Goal: Task Accomplishment & Management: Complete application form

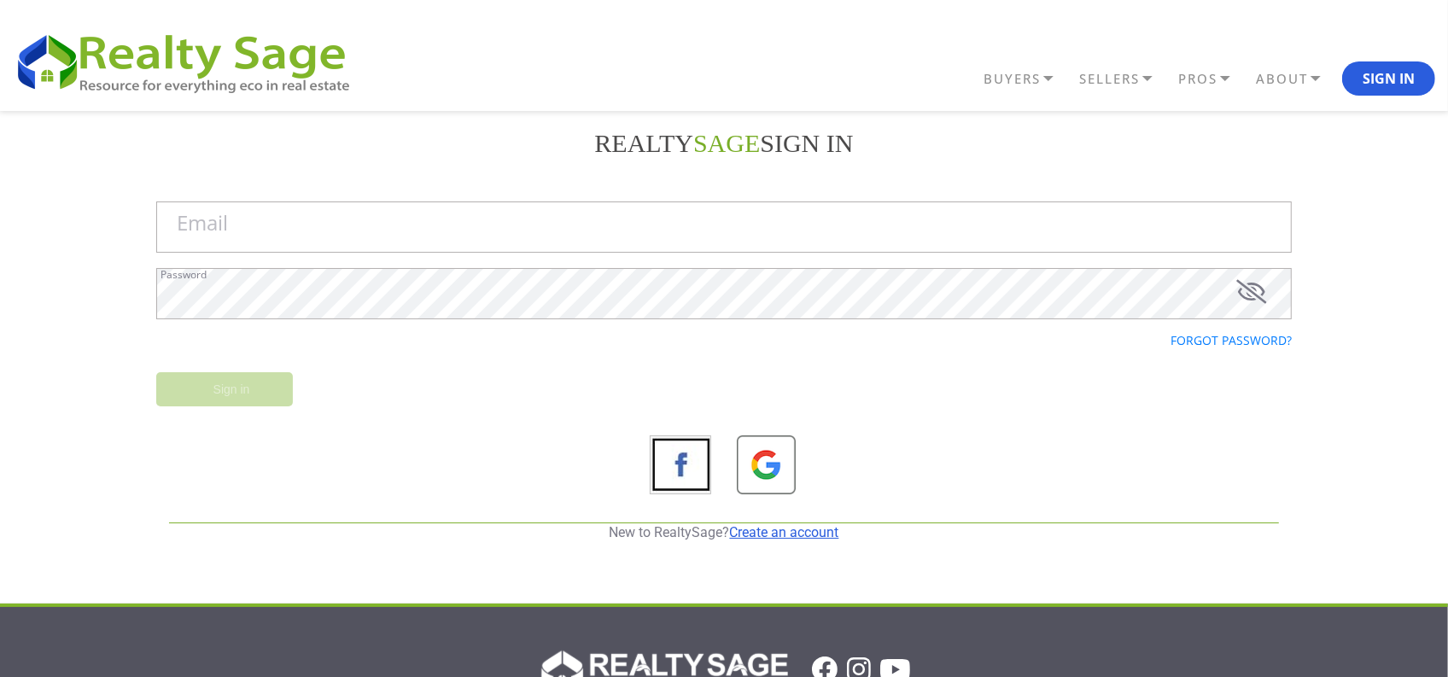
click at [740, 532] on link "Create an account" at bounding box center [784, 532] width 109 height 16
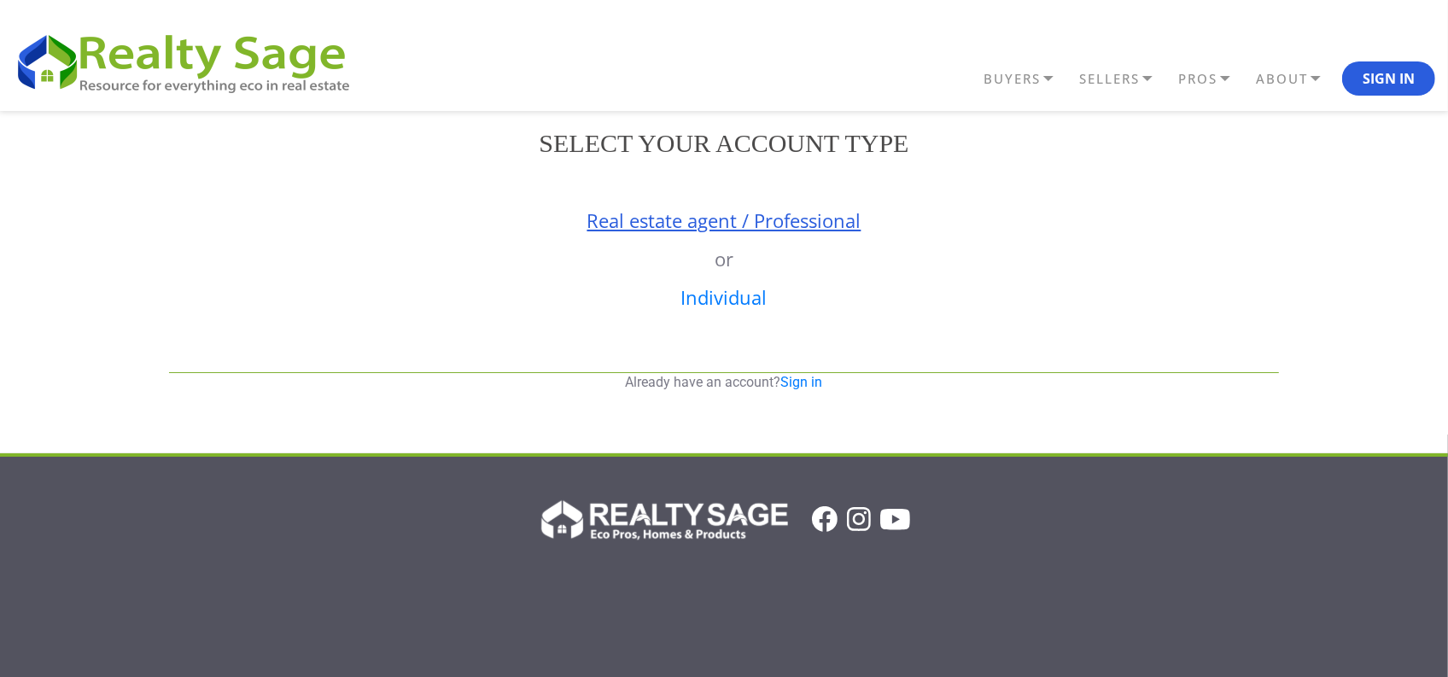
click at [686, 227] on link "Real estate agent / Professional" at bounding box center [725, 221] width 274 height 26
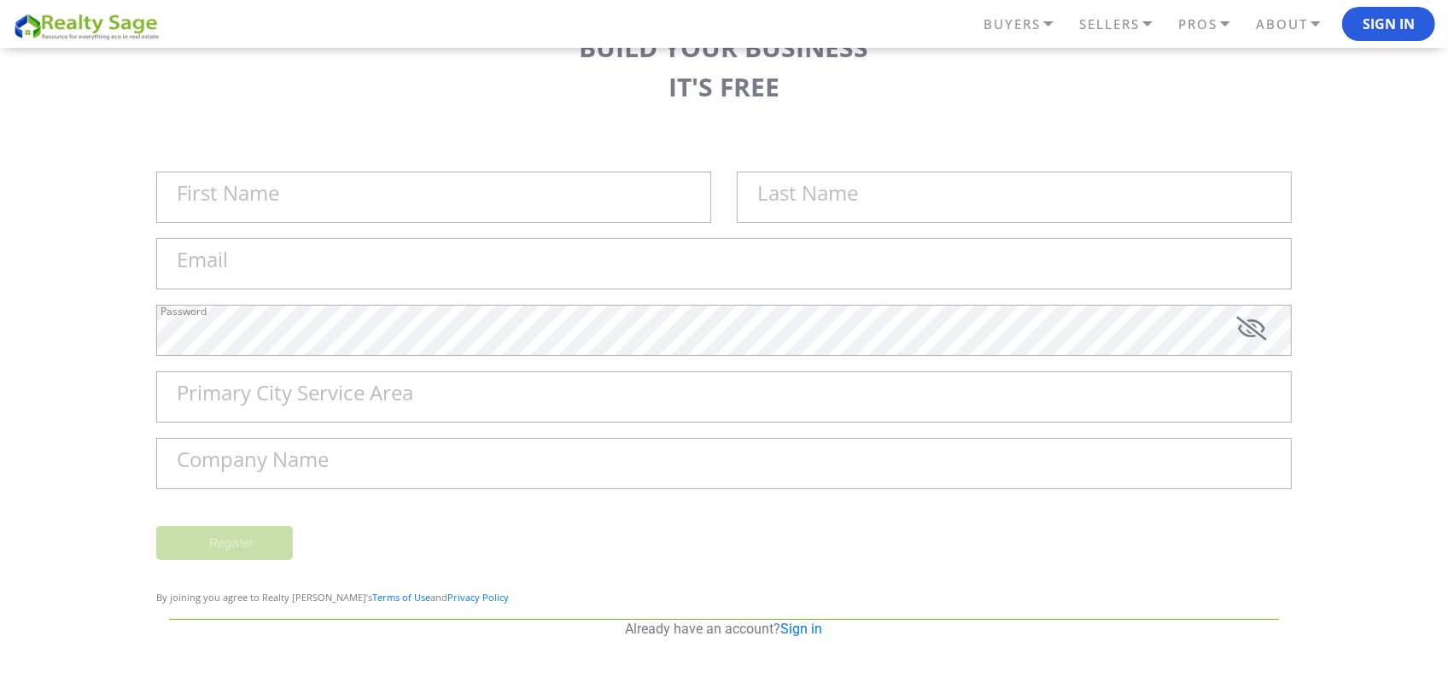
scroll to position [107, 0]
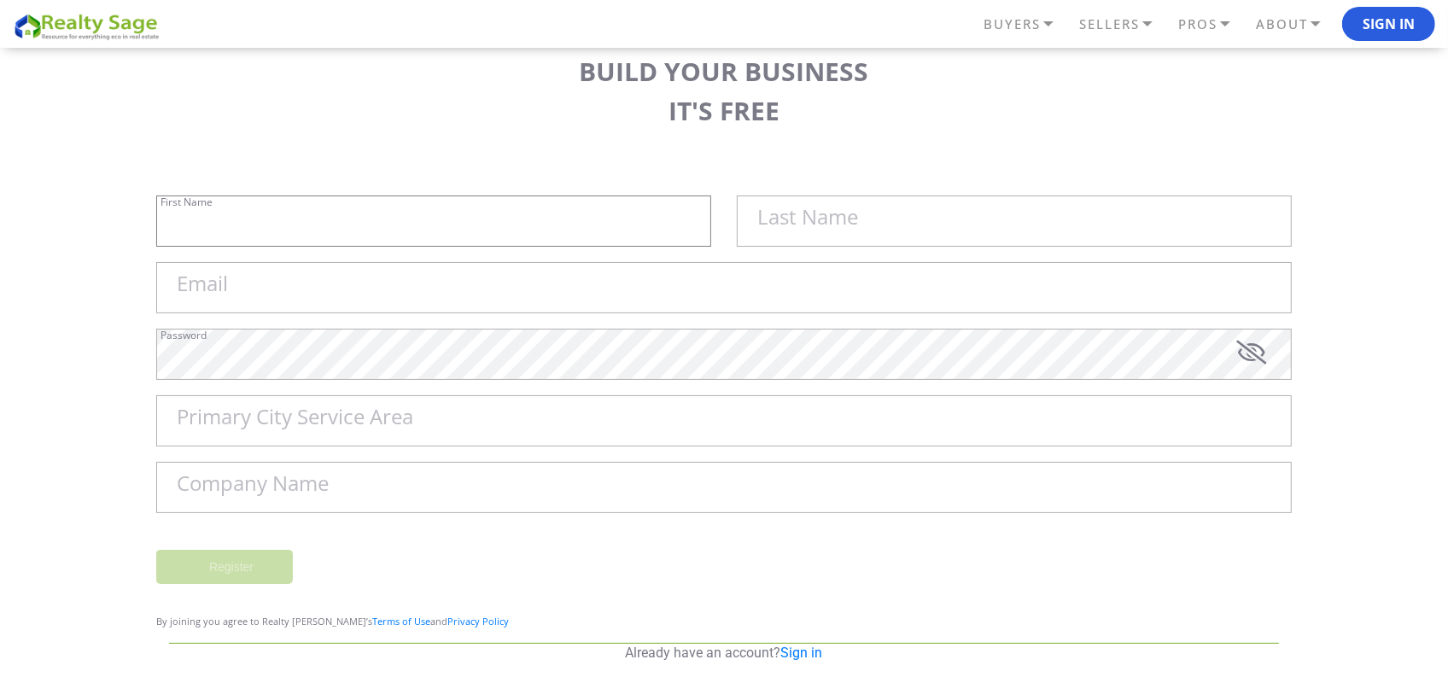
type input "Sell My House Fast [US_STATE] | As"
type input "Is Cash Home Buyers Oshkosh"
type input "[EMAIL_ADDRESS][DOMAIN_NAME]"
type input "Oshkosh"
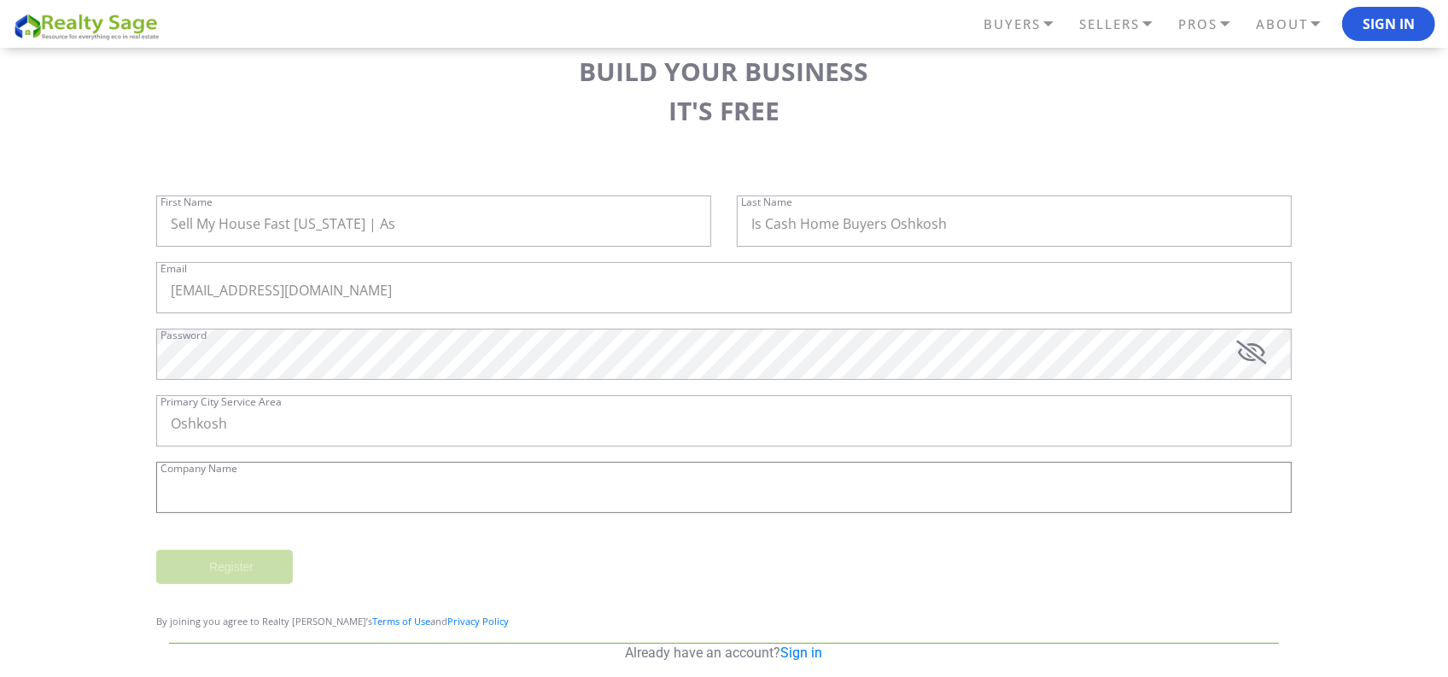
type input "Sell My House Fast [US_STATE] | As Is Cash Home Buyers Oshkosh"
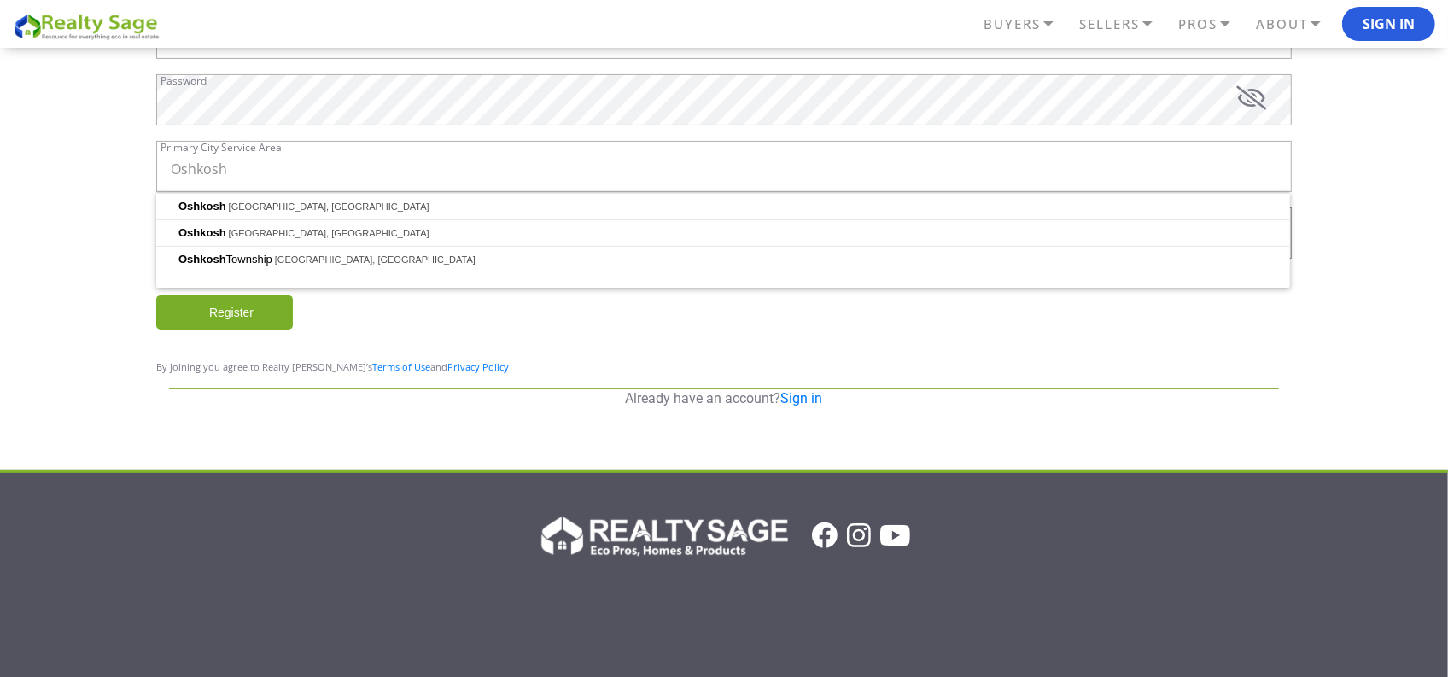
scroll to position [278, 0]
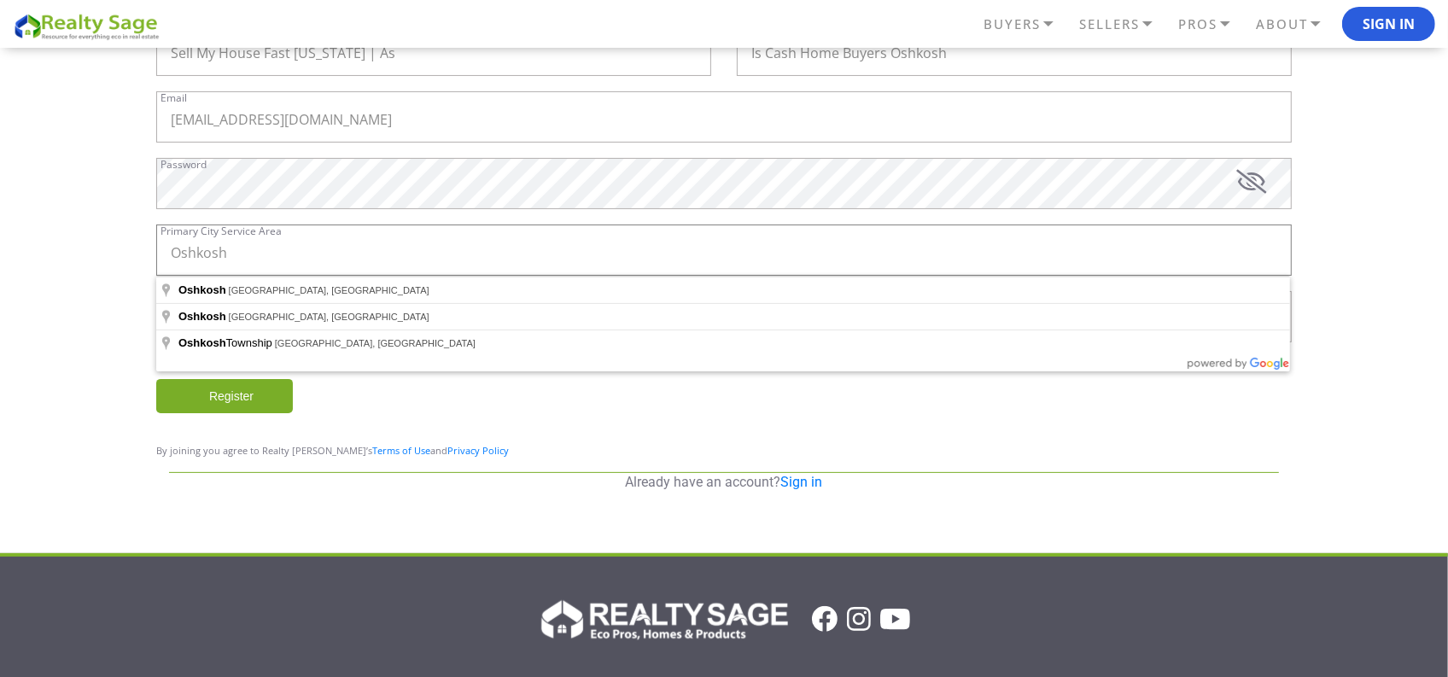
click at [265, 276] on input "Oshkosh" at bounding box center [724, 250] width 1136 height 51
click at [296, 276] on input "Oshkosh" at bounding box center [724, 250] width 1136 height 51
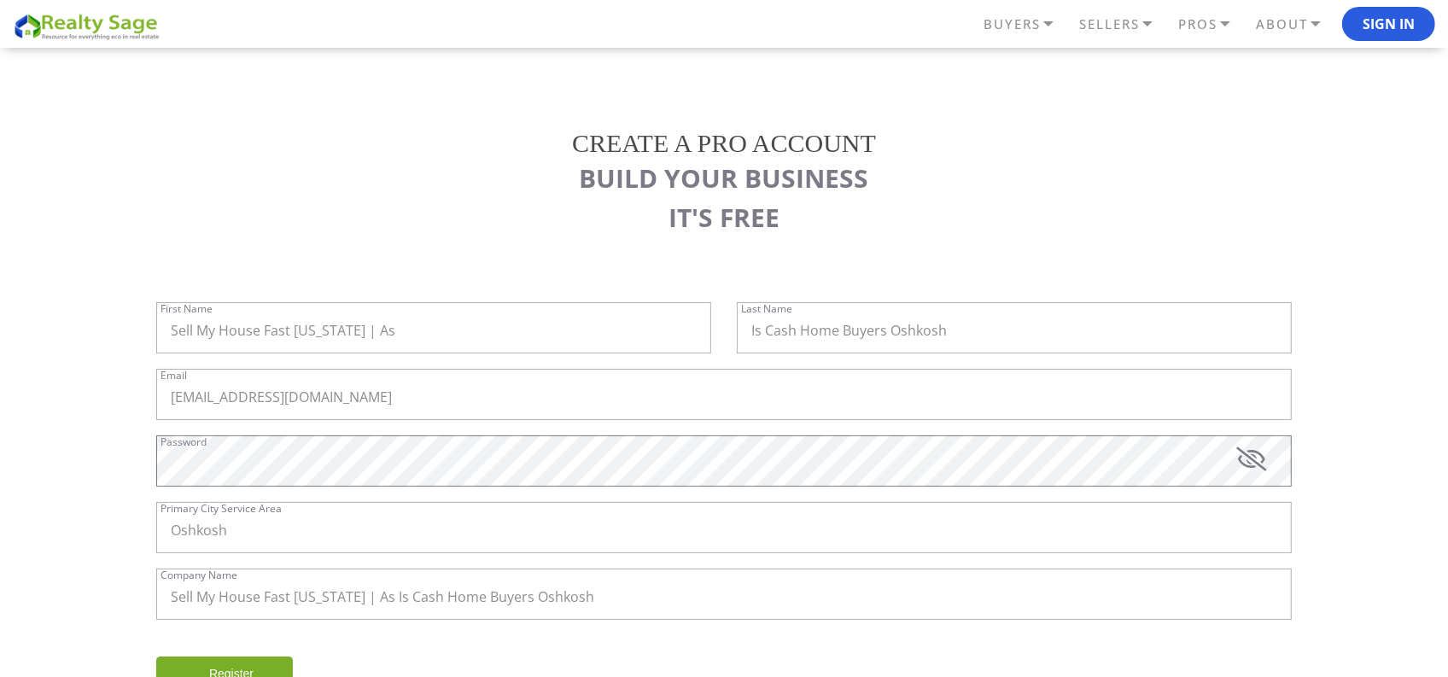
scroll to position [213, 0]
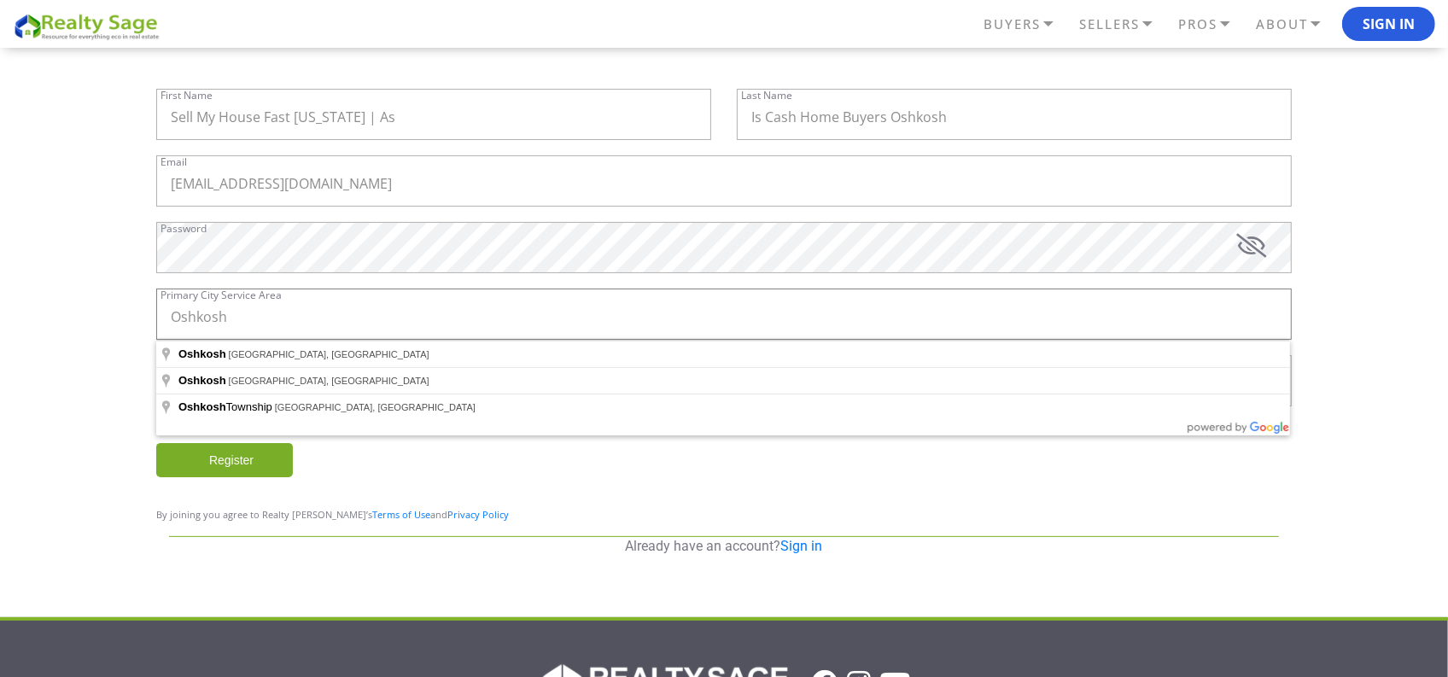
click at [269, 310] on input "Oshkosh" at bounding box center [724, 314] width 1136 height 51
type input "Oshkosh, [GEOGRAPHIC_DATA], [GEOGRAPHIC_DATA]"
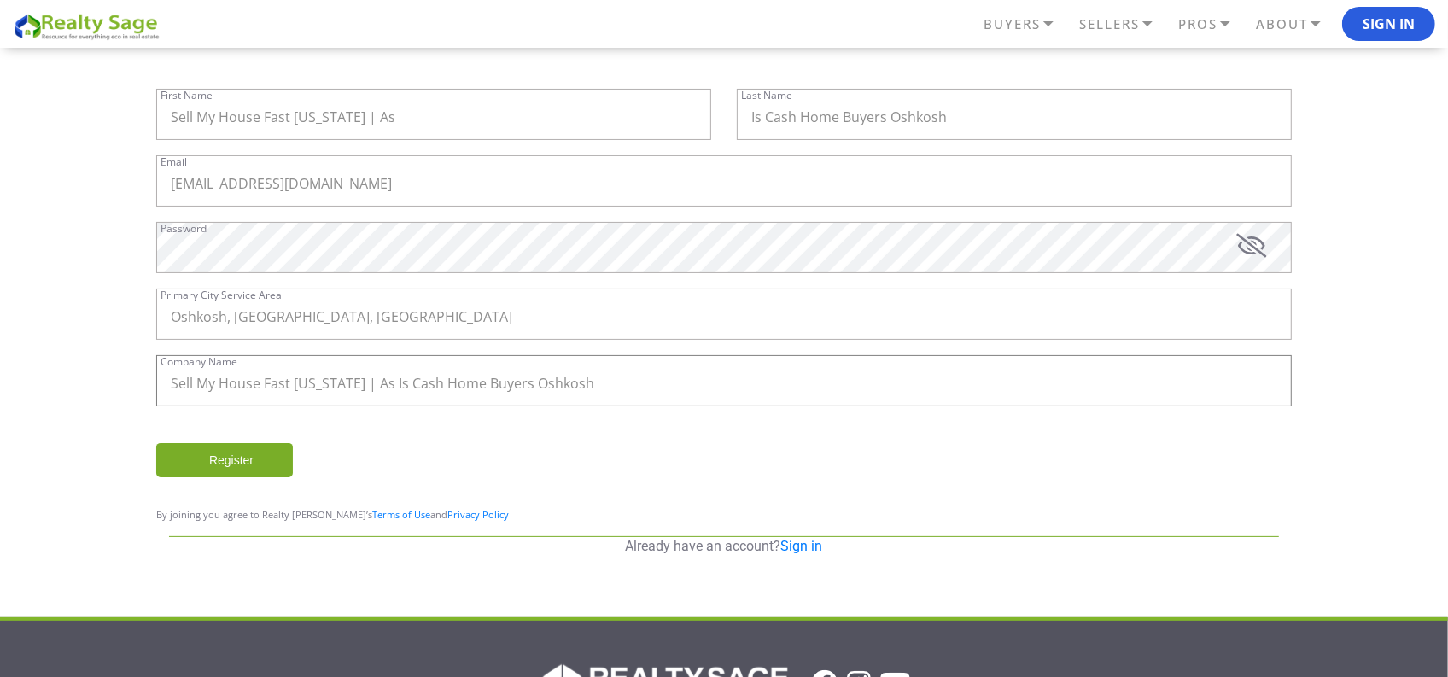
click at [634, 381] on input "Sell My House Fast [US_STATE] | As Is Cash Home Buyers Oshkosh" at bounding box center [724, 380] width 1136 height 51
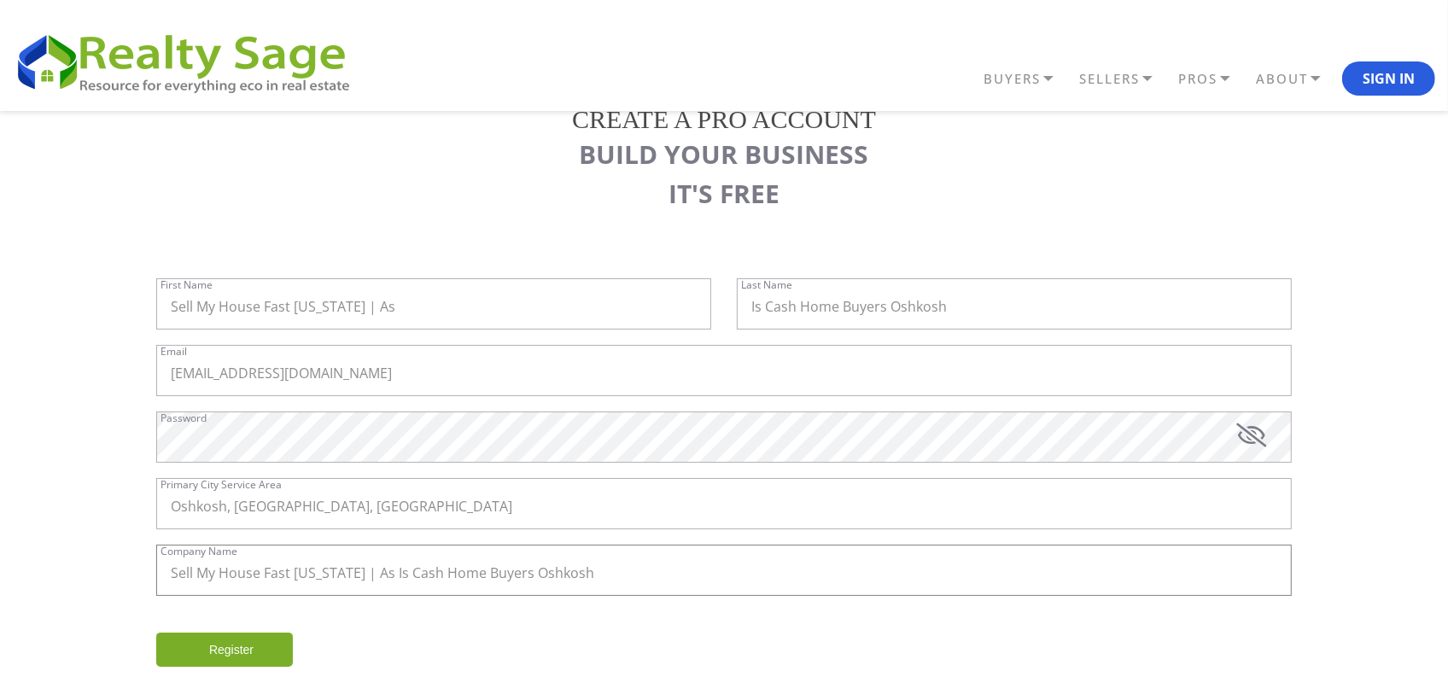
scroll to position [107, 0]
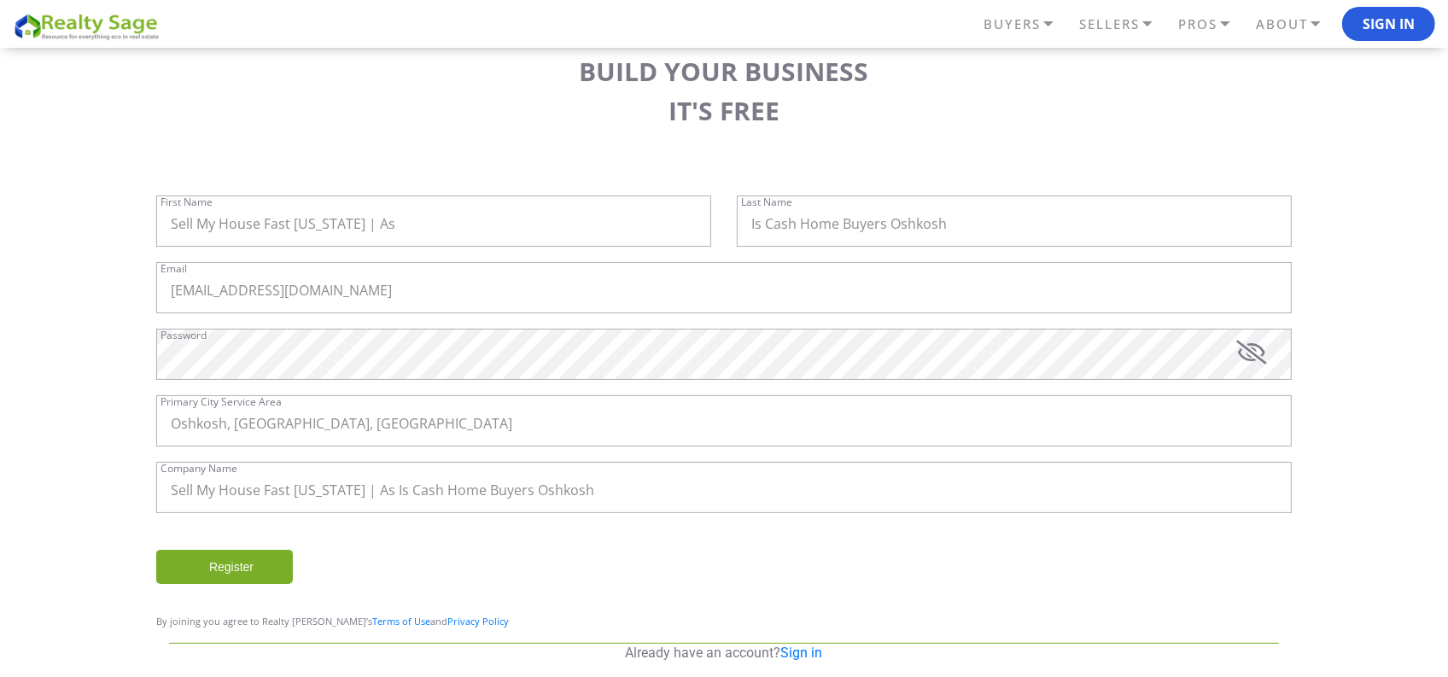
click at [222, 565] on input "Register" at bounding box center [224, 567] width 137 height 34
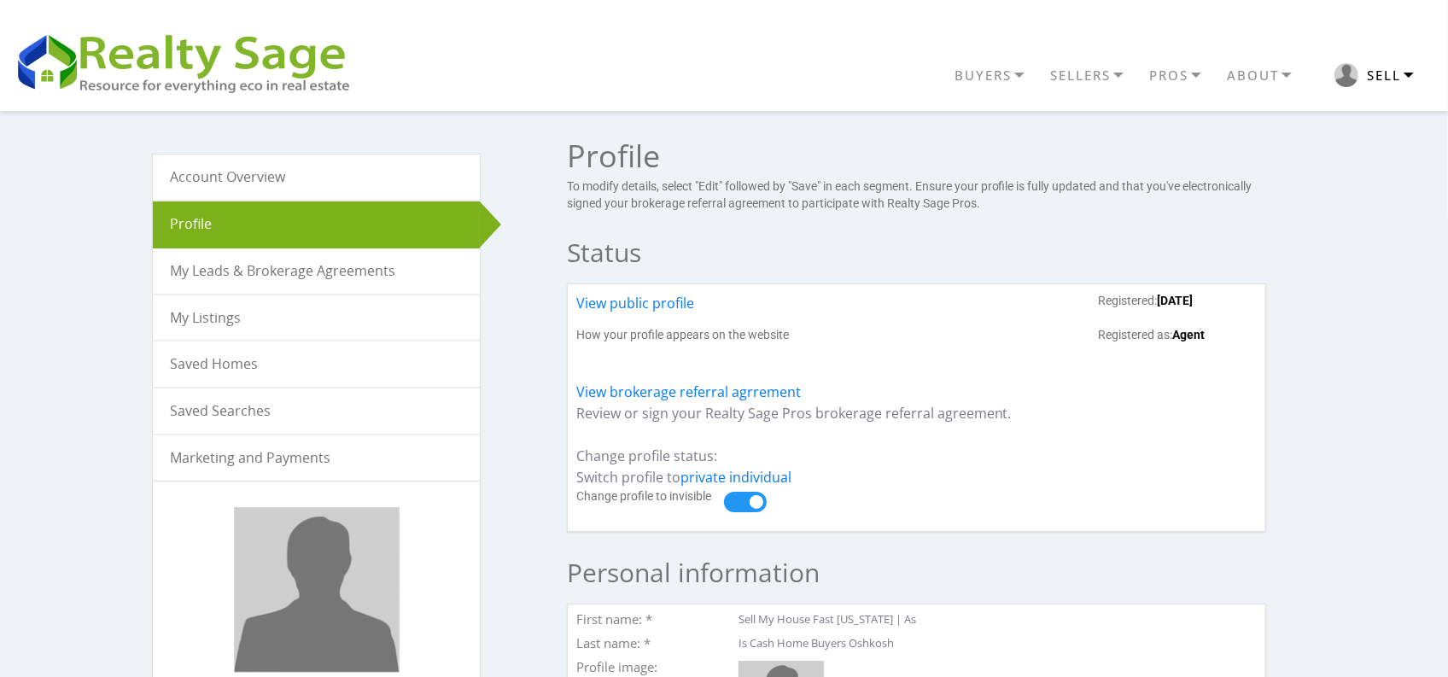
click at [1410, 73] on button "Sell" at bounding box center [1374, 75] width 122 height 41
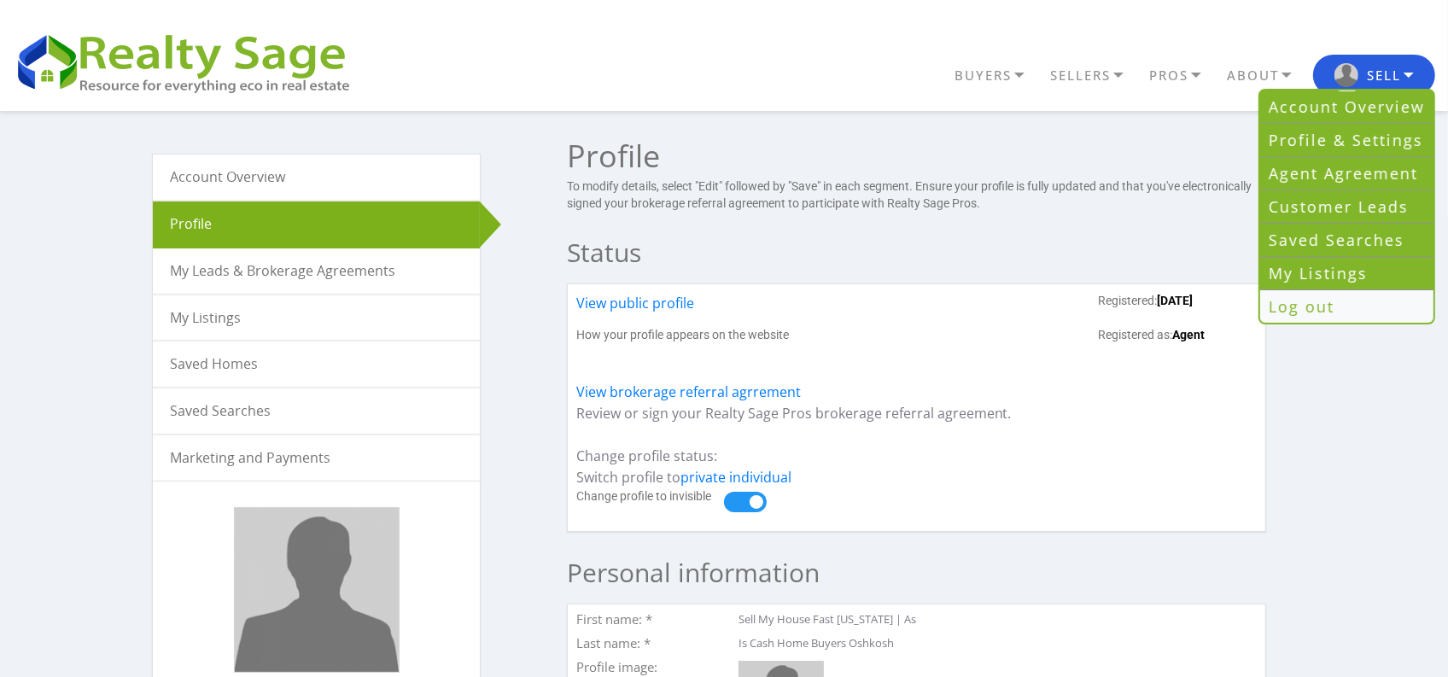
click at [1315, 305] on link "Log out" at bounding box center [1346, 306] width 173 height 32
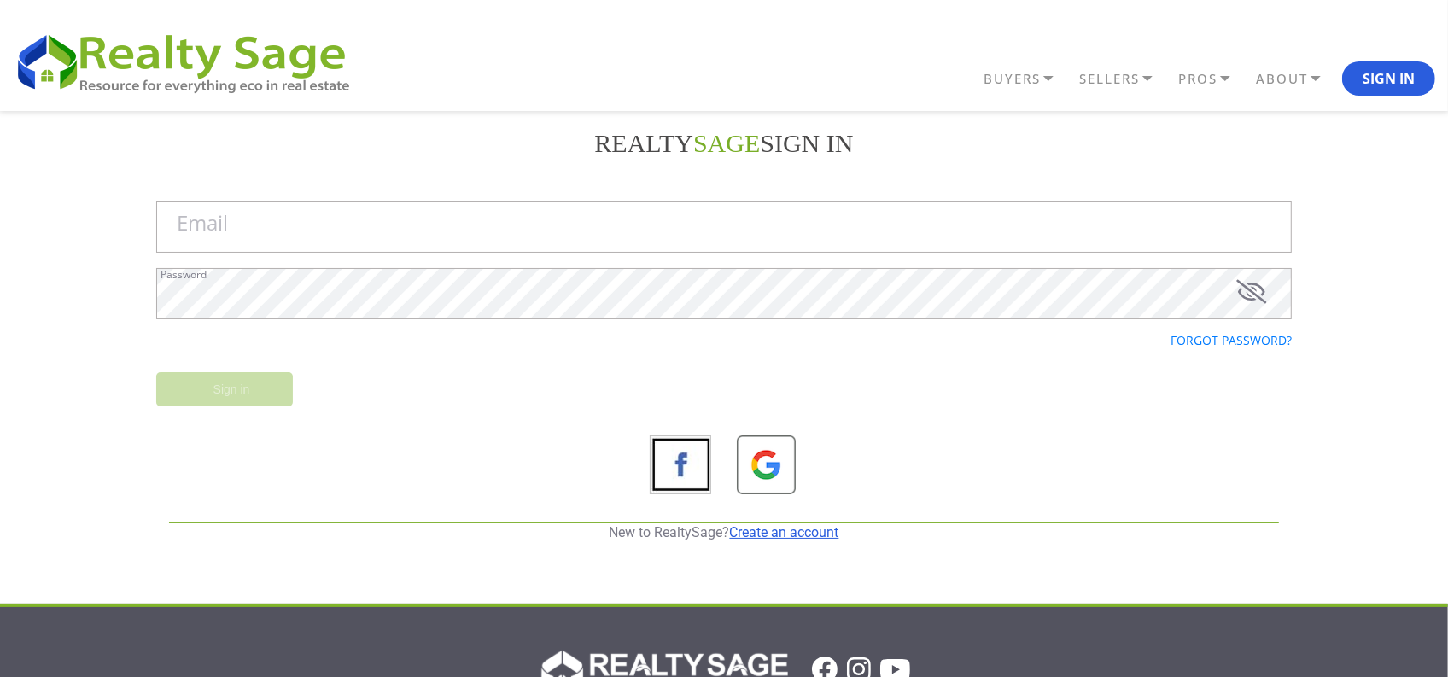
click at [805, 532] on link "Create an account" at bounding box center [784, 532] width 109 height 16
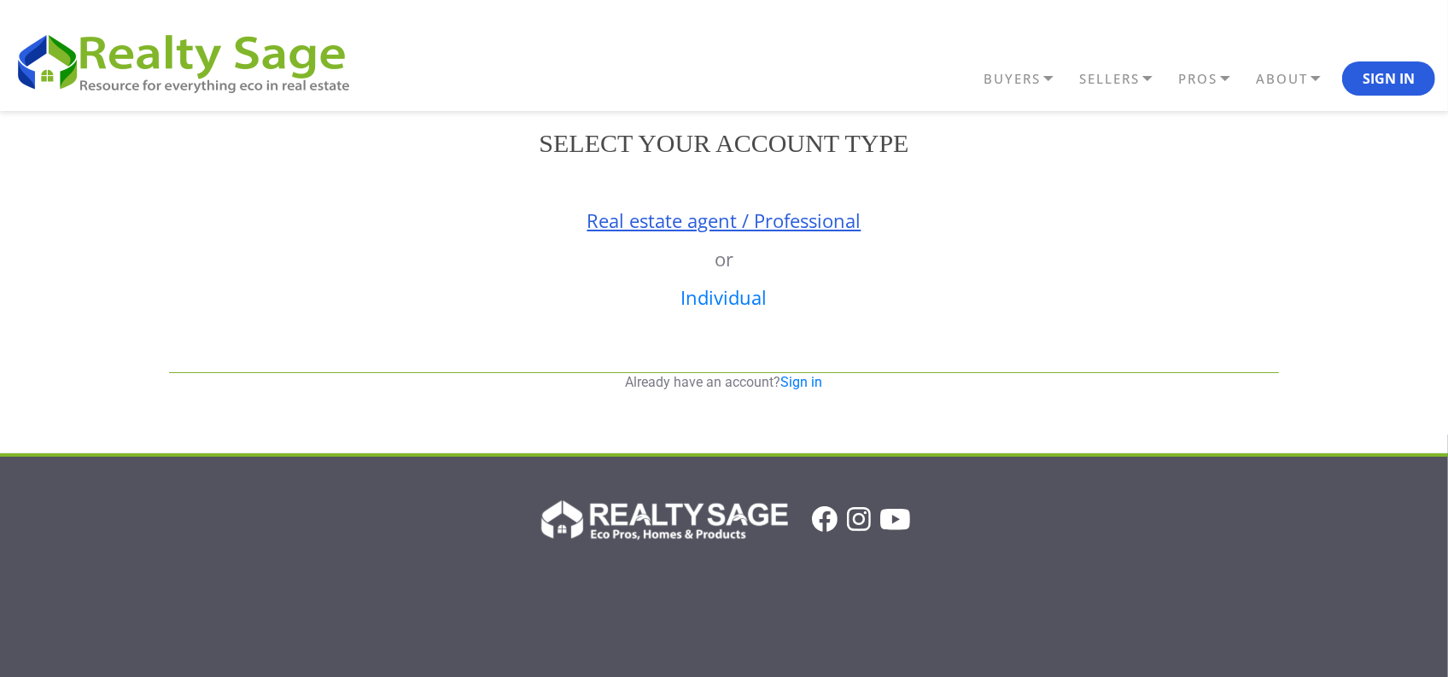
click at [660, 220] on link "Real estate agent / Professional" at bounding box center [725, 221] width 274 height 26
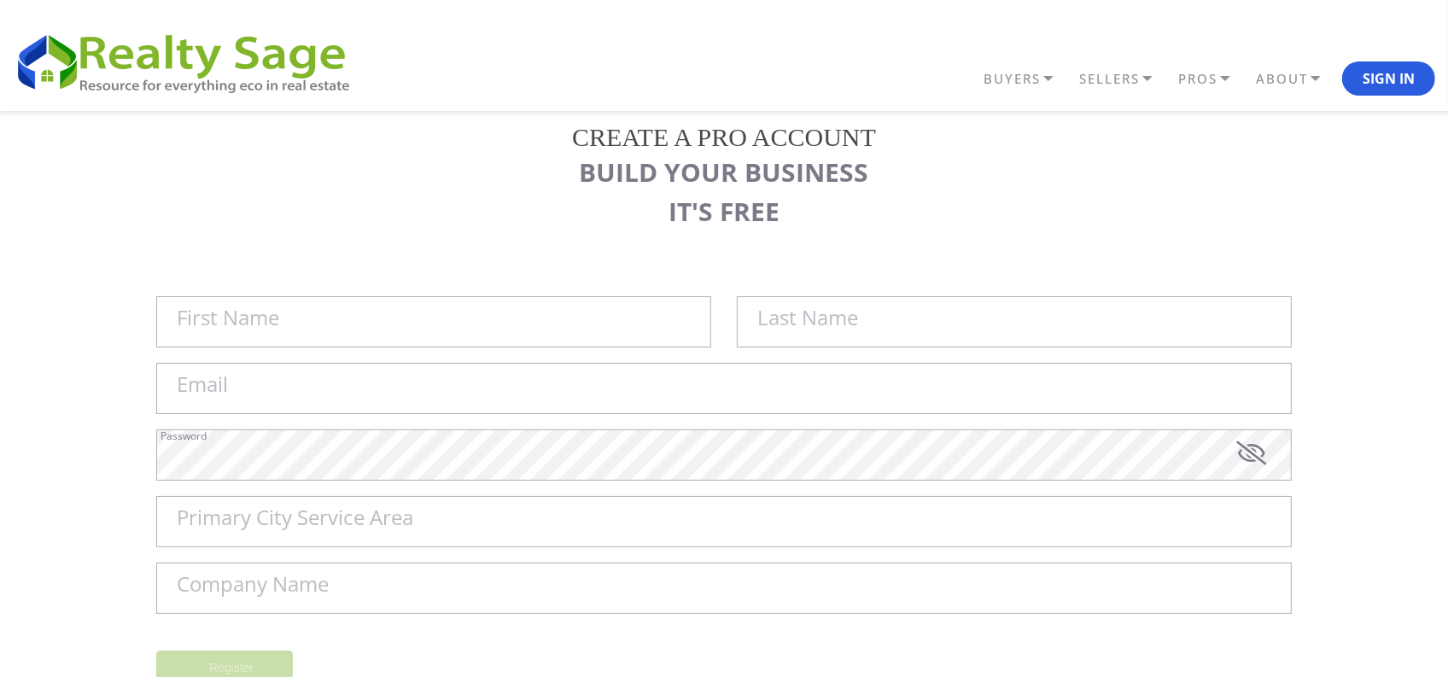
scroll to position [107, 0]
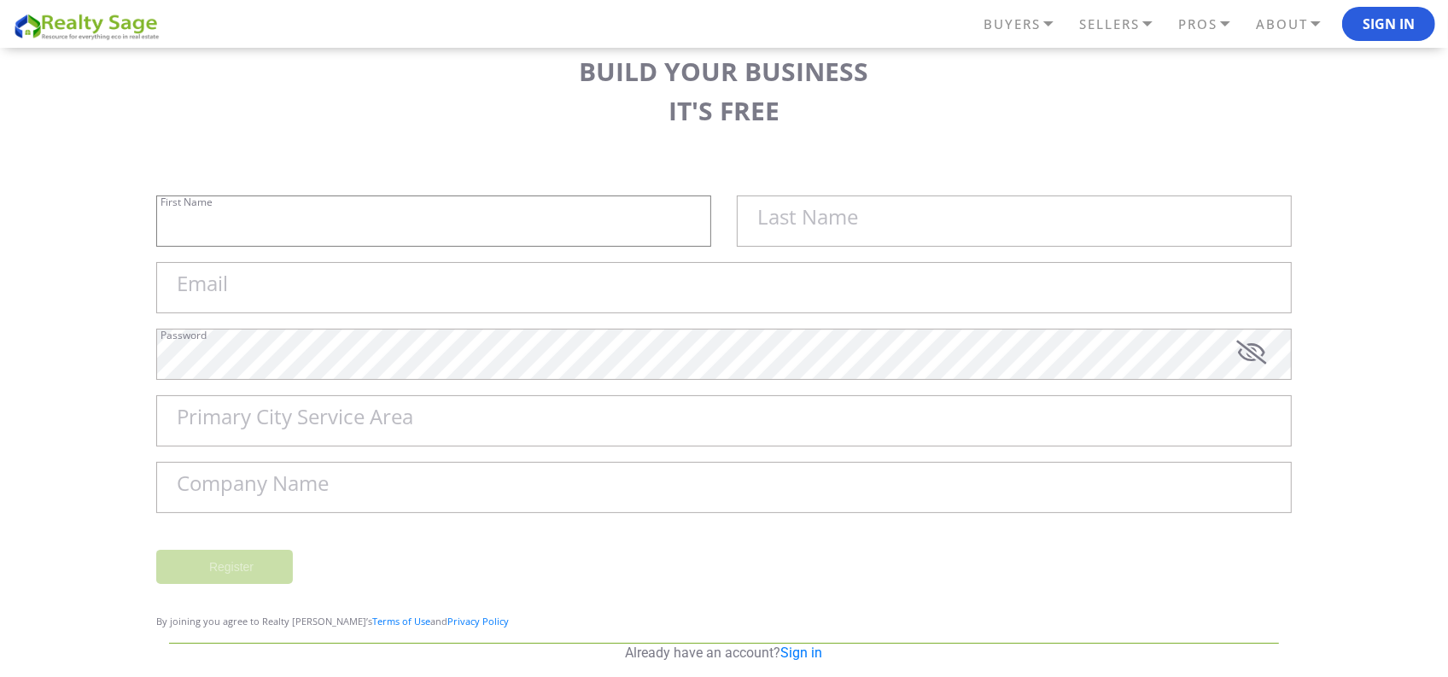
type input "Sell My House Fast [US_STATE] | As"
type input "Is Cash Home Buyers Oshkosh"
type input "[EMAIL_ADDRESS][DOMAIN_NAME]"
type input "Oshkosh"
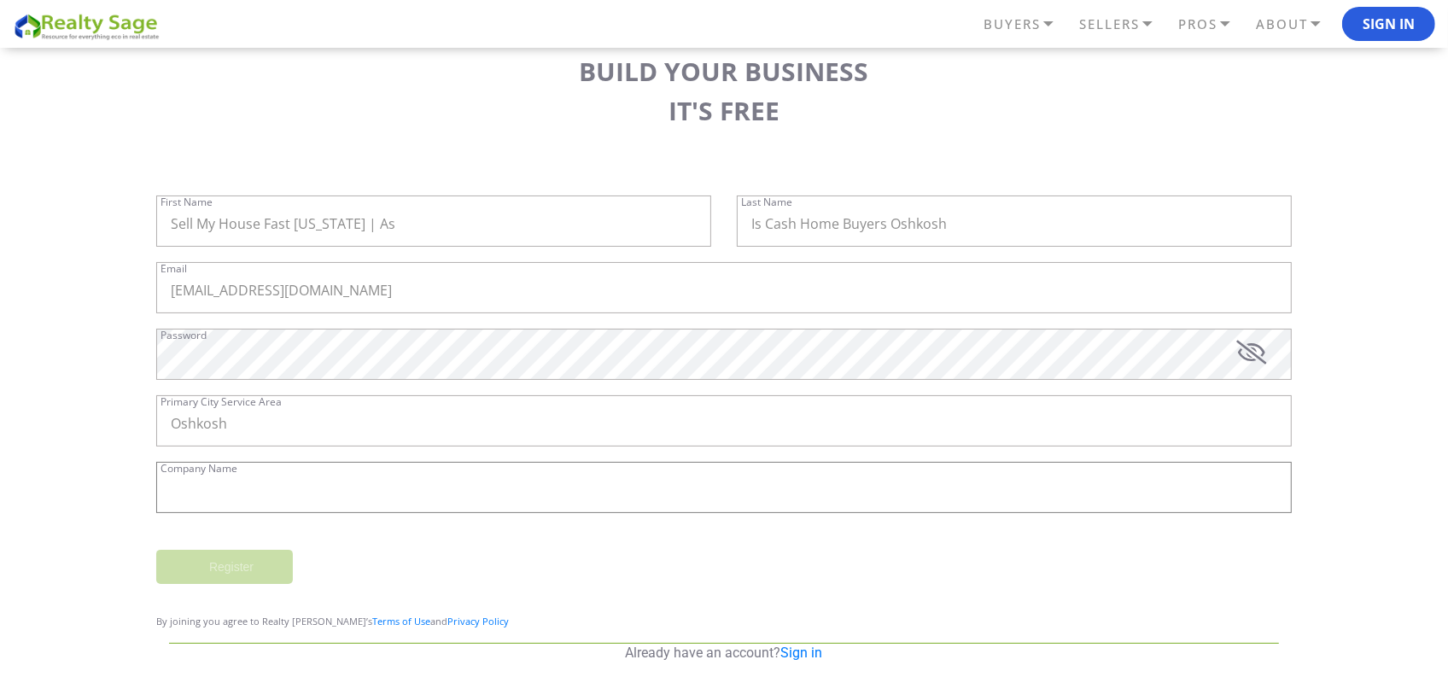
type input "Sell My House Fast [US_STATE] | As Is Cash Home Buyers Oshkosh"
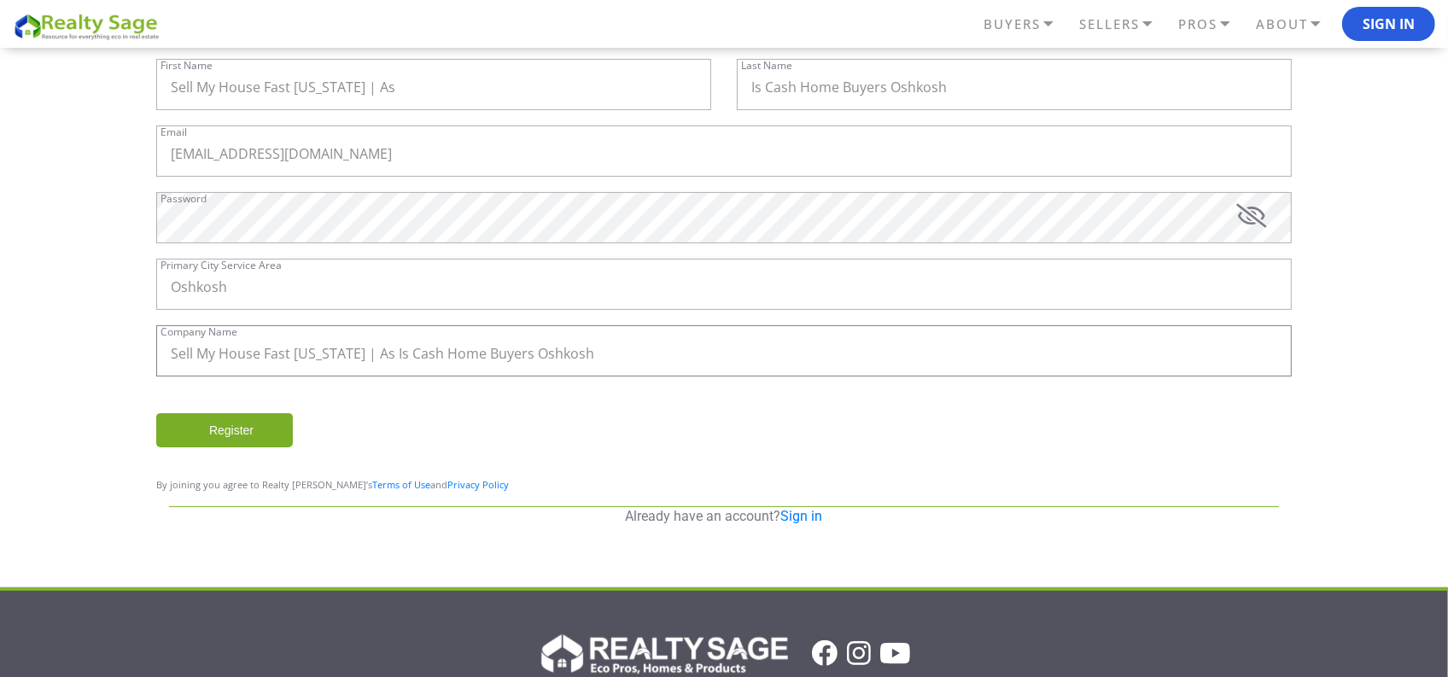
scroll to position [158, 0]
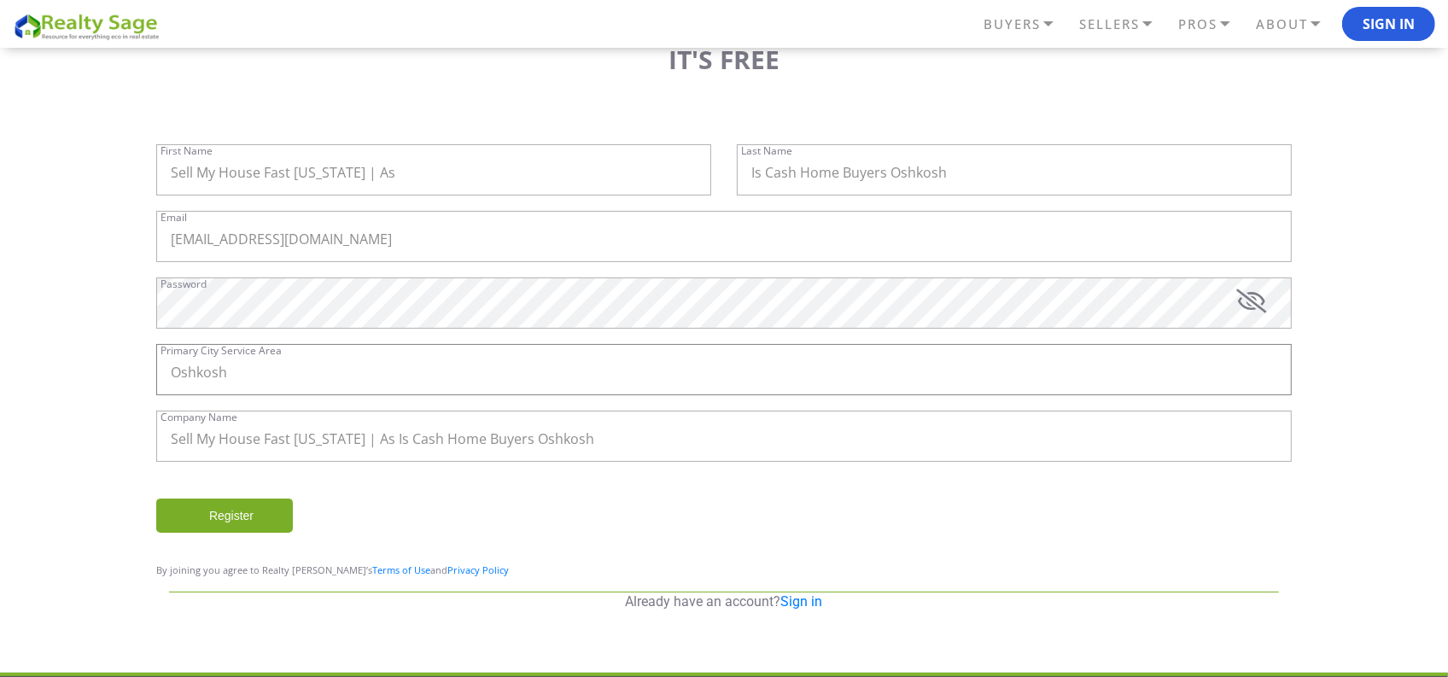
click at [314, 371] on input "Oshkosh" at bounding box center [724, 369] width 1136 height 51
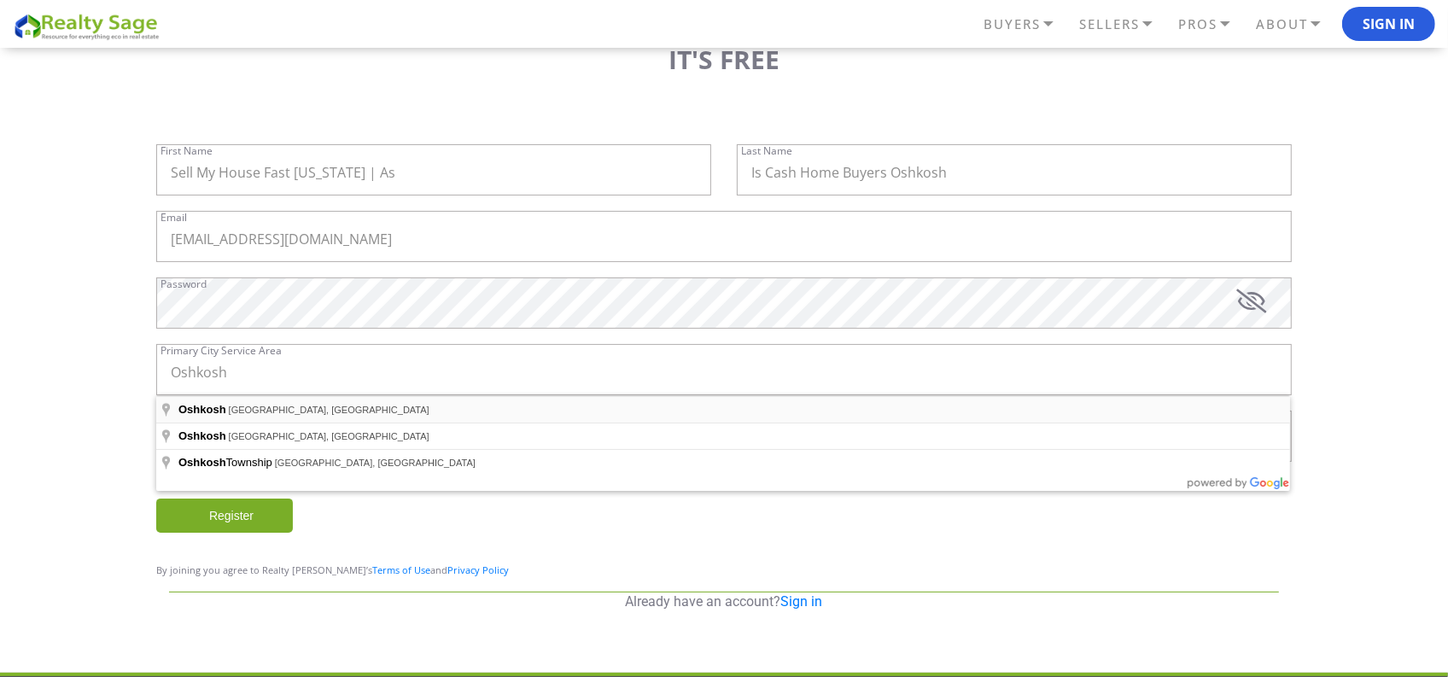
type input "Oshkosh, [GEOGRAPHIC_DATA], [GEOGRAPHIC_DATA]"
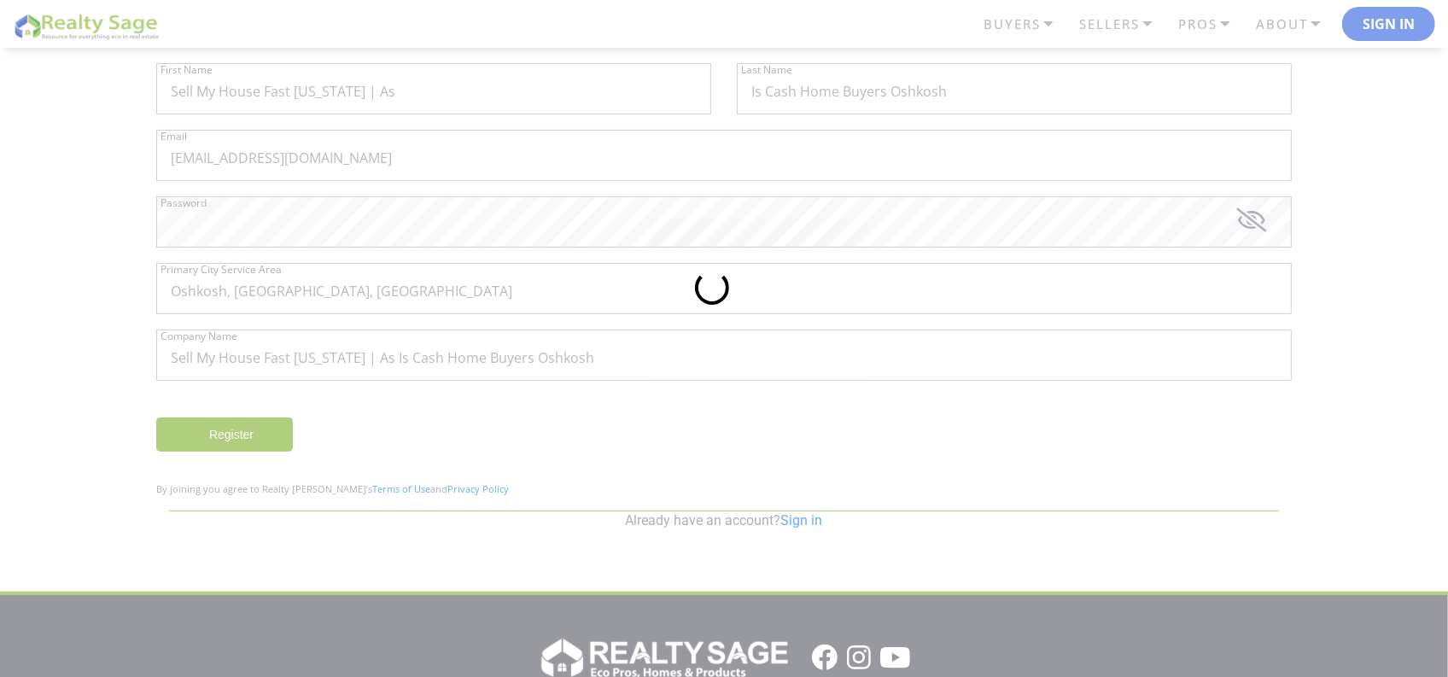
scroll to position [241, 0]
